Goal: Transaction & Acquisition: Purchase product/service

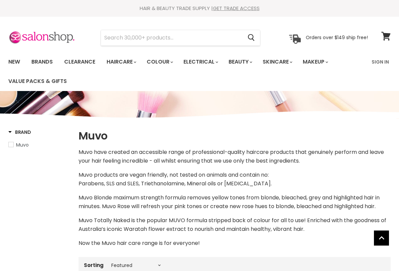
select select "manual"
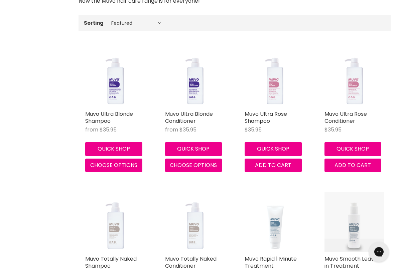
scroll to position [244, 0]
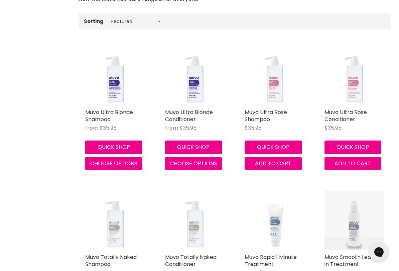
click at [96, 116] on link "Muvo Ultra Blonde Shampoo" at bounding box center [109, 115] width 48 height 15
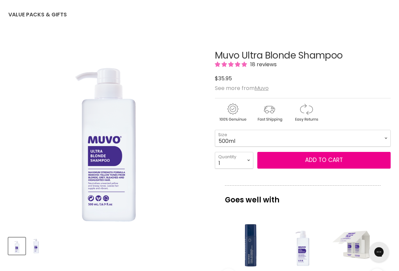
scroll to position [66, 0]
click at [323, 164] on span "Add to cart" at bounding box center [324, 160] width 38 height 8
click at [321, 162] on span "Add to cart" at bounding box center [324, 160] width 38 height 8
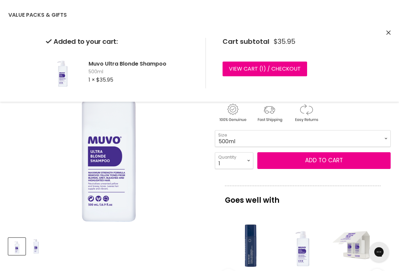
click at [389, 35] on button "Close" at bounding box center [389, 32] width 4 height 7
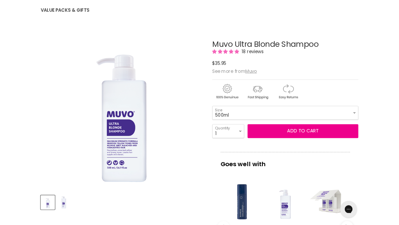
scroll to position [0, 0]
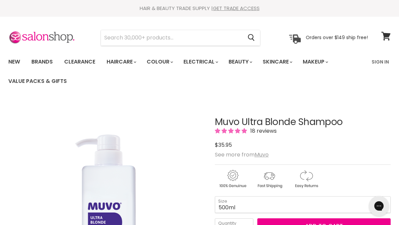
click at [44, 63] on link "Brands" at bounding box center [41, 62] width 31 height 14
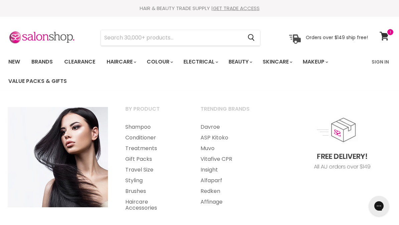
click at [140, 129] on link "Shampoo" at bounding box center [154, 127] width 74 height 11
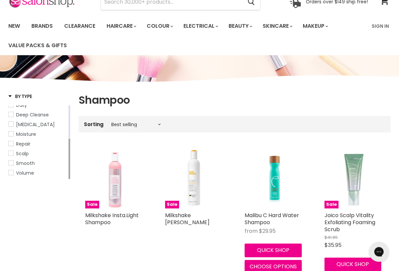
scroll to position [36, 0]
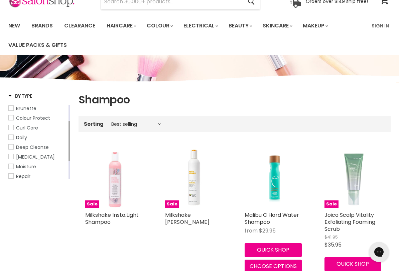
click at [28, 148] on span "Deep Cleanse" at bounding box center [32, 147] width 33 height 7
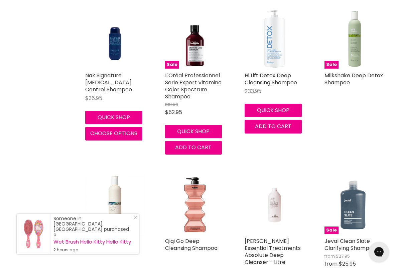
scroll to position [327, 0]
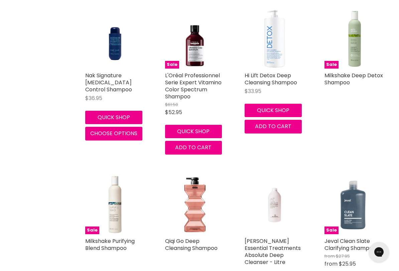
click at [136, 226] on img "Main content" at bounding box center [115, 205] width 60 height 60
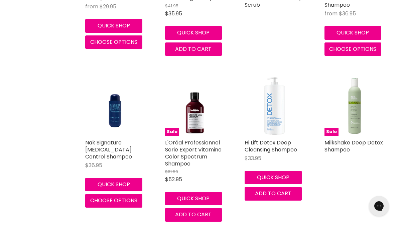
scroll to position [258, 0]
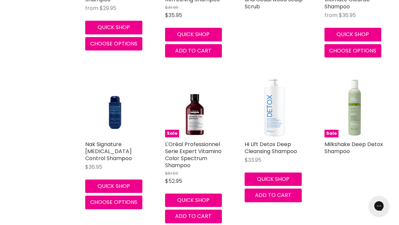
click at [374, 142] on link "Milkshake Deep Detox Shampoo" at bounding box center [354, 147] width 59 height 15
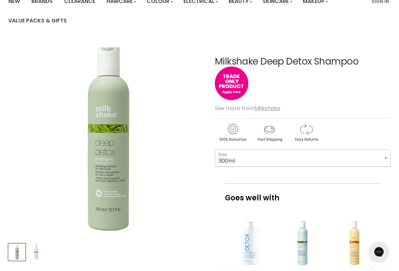
click at [384, 159] on select "300ml 1 Litre" at bounding box center [303, 158] width 176 height 17
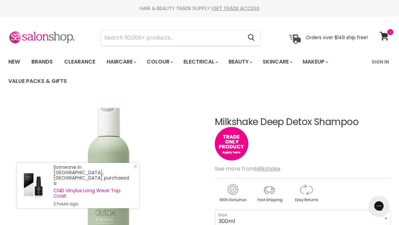
click at [386, 36] on icon at bounding box center [384, 36] width 9 height 9
